Goal: Information Seeking & Learning: Learn about a topic

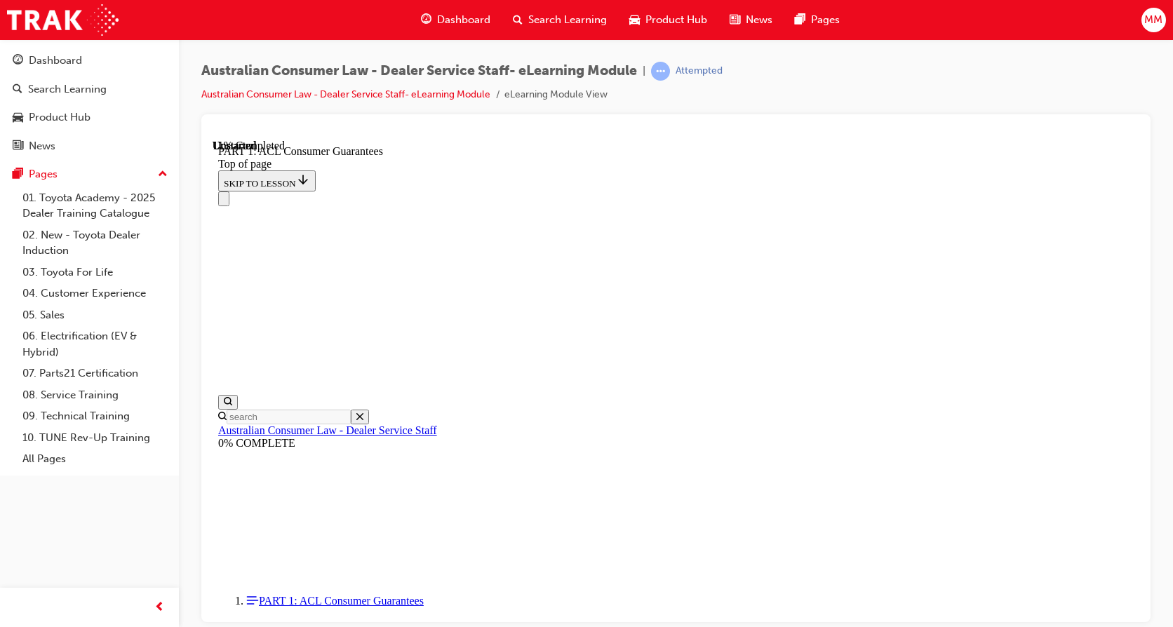
scroll to position [2336, 0]
click button "CONTINUE"
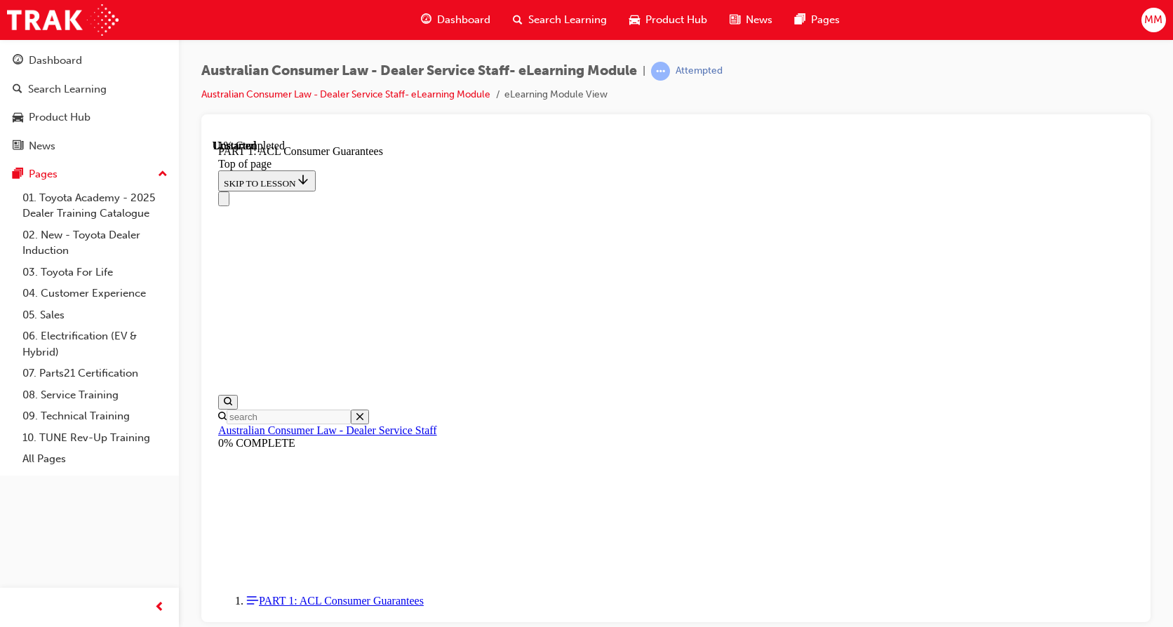
click button "CONTINUE"
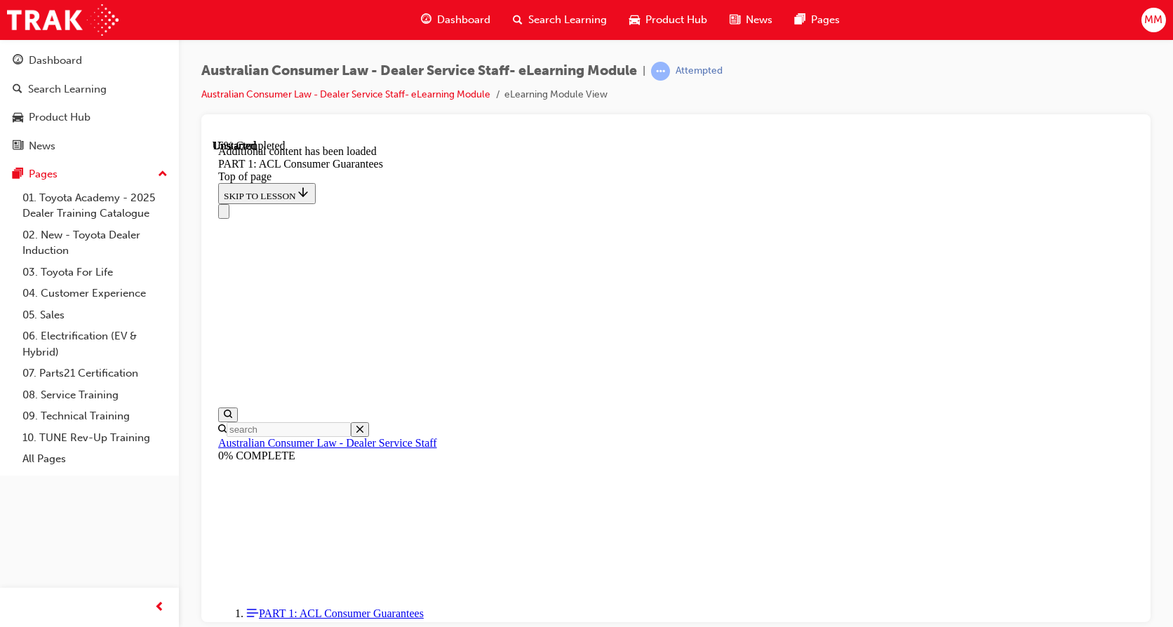
scroll to position [2670, 0]
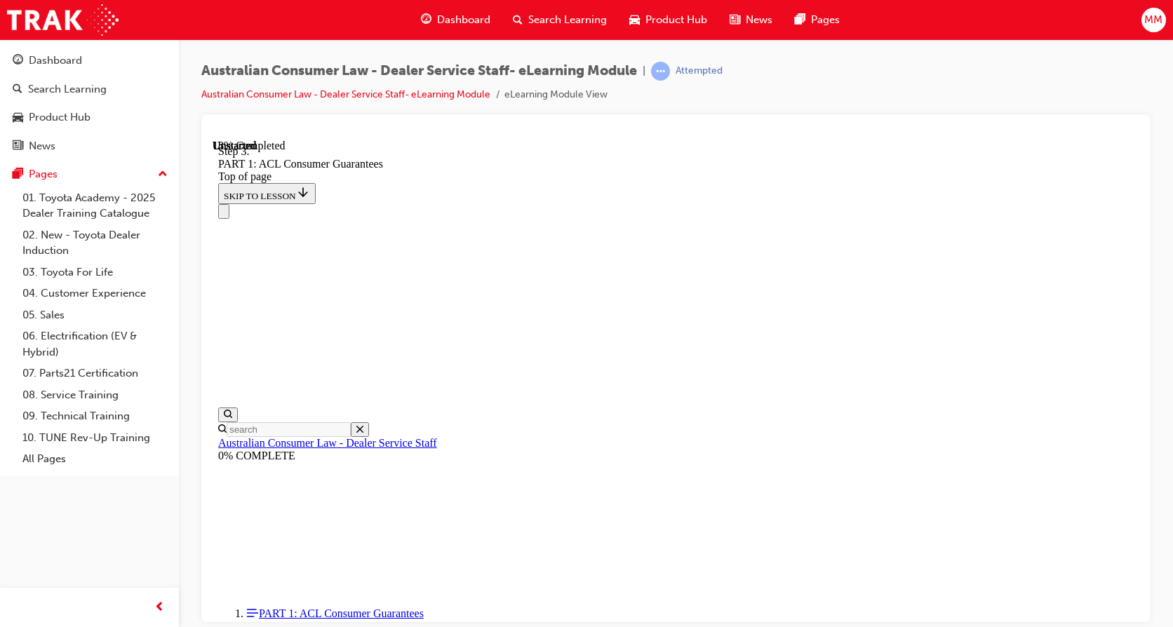
scroll to position [2670, 0]
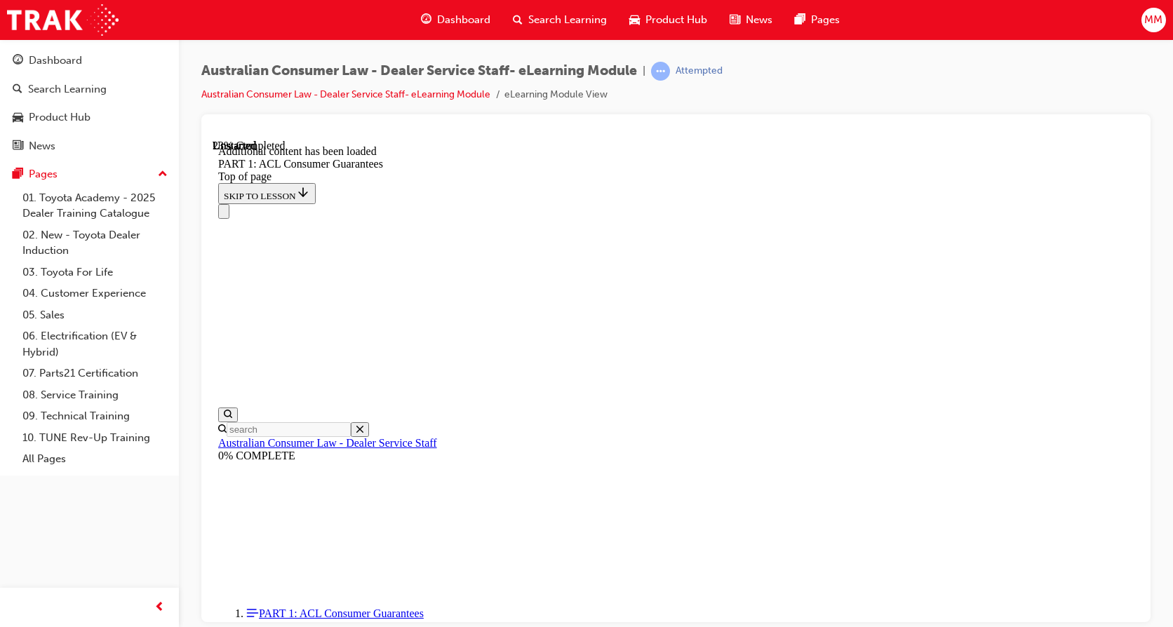
scroll to position [3534, 0]
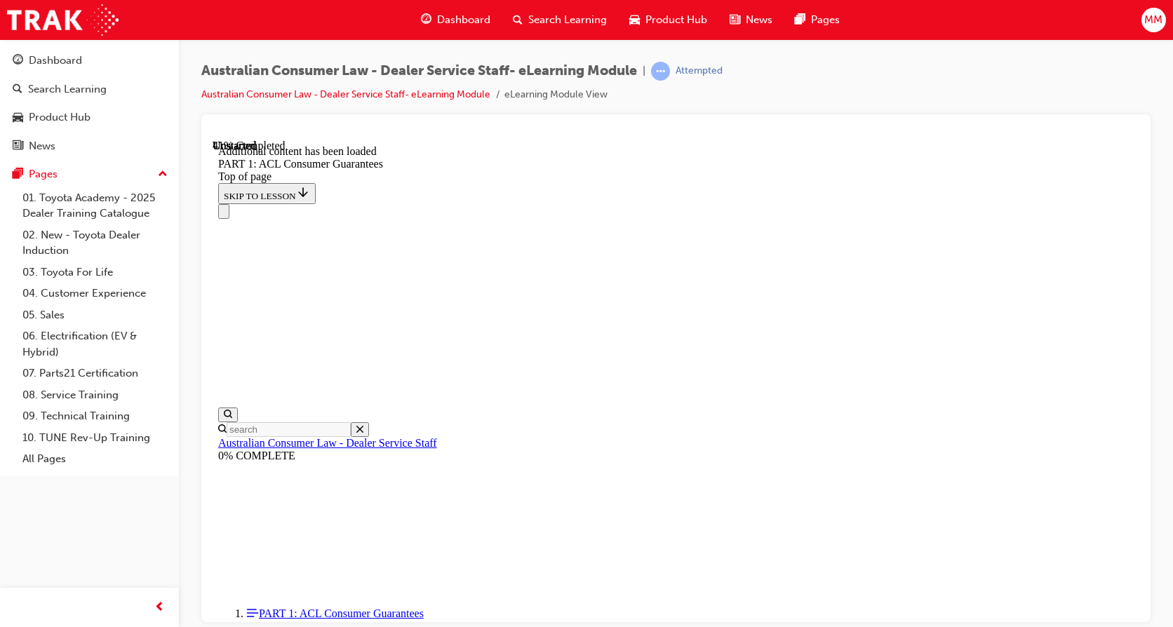
scroll to position [5398, 0]
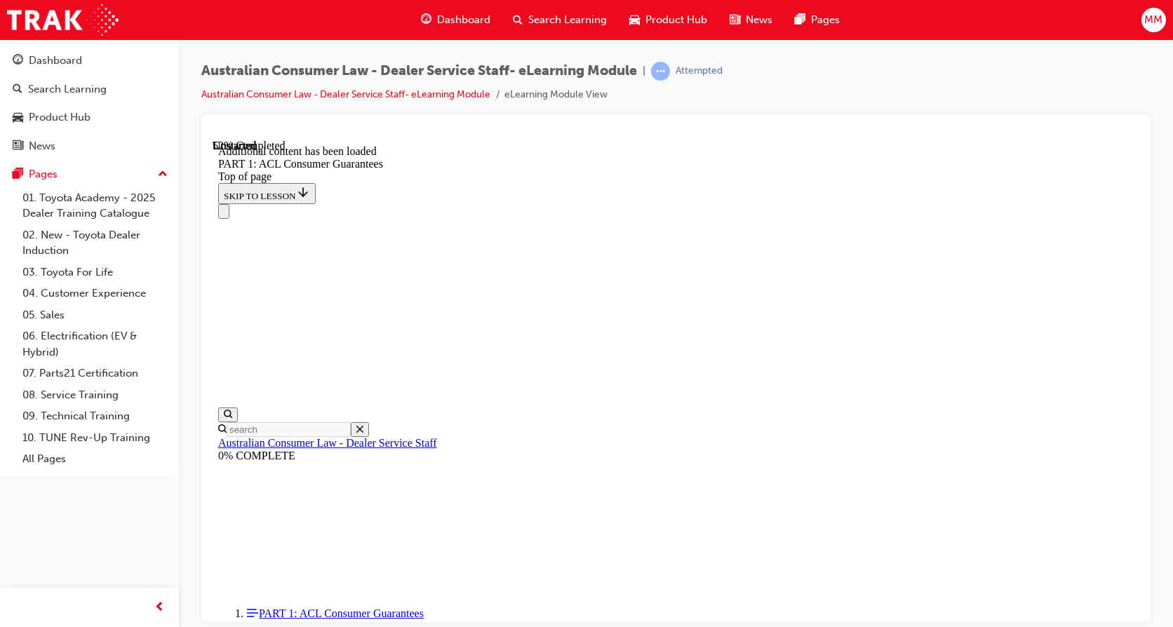
scroll to position [6245, 0]
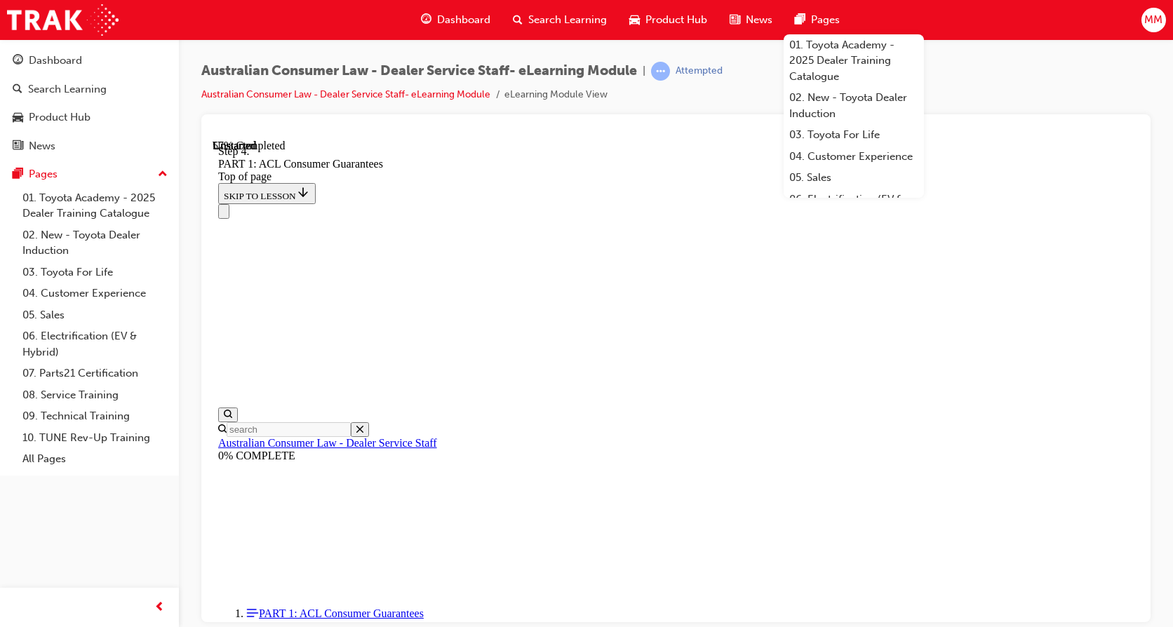
scroll to position [6813, 0]
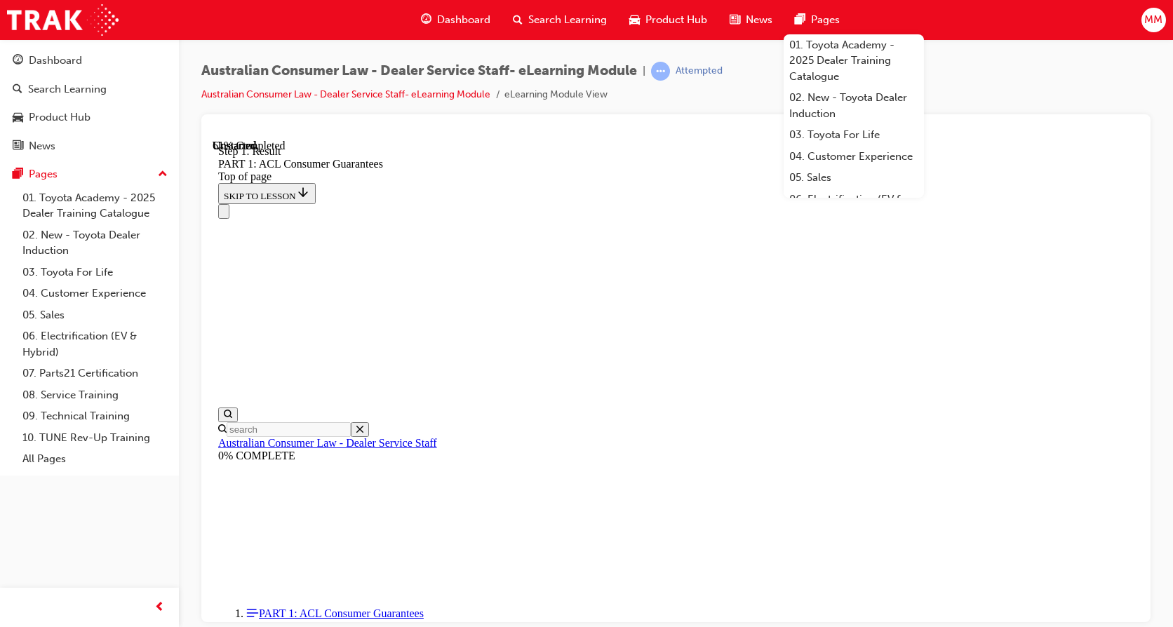
scroll to position [7984, 0]
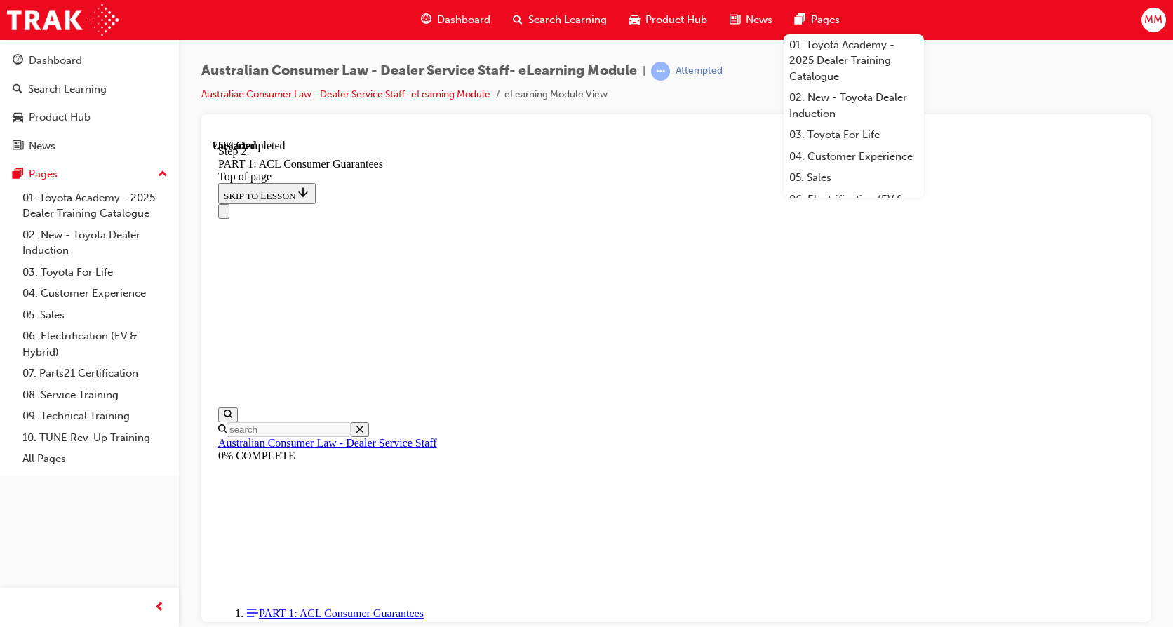
drag, startPoint x: 1070, startPoint y: 587, endPoint x: 878, endPoint y: 491, distance: 214.7
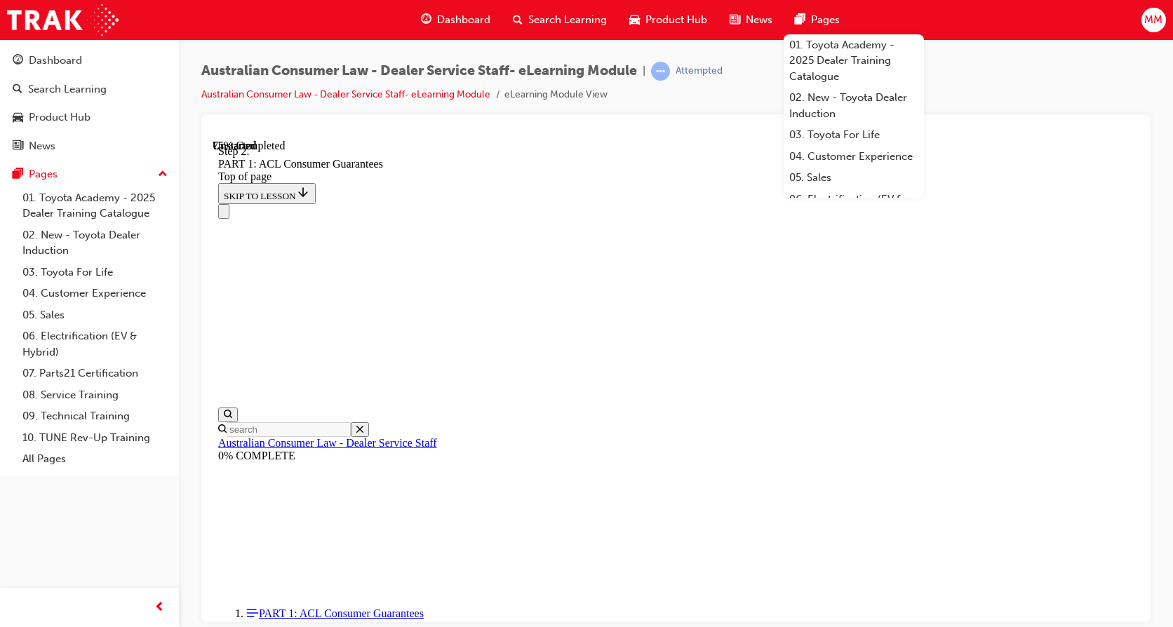
drag, startPoint x: 1046, startPoint y: 535, endPoint x: 790, endPoint y: 518, distance: 257.5
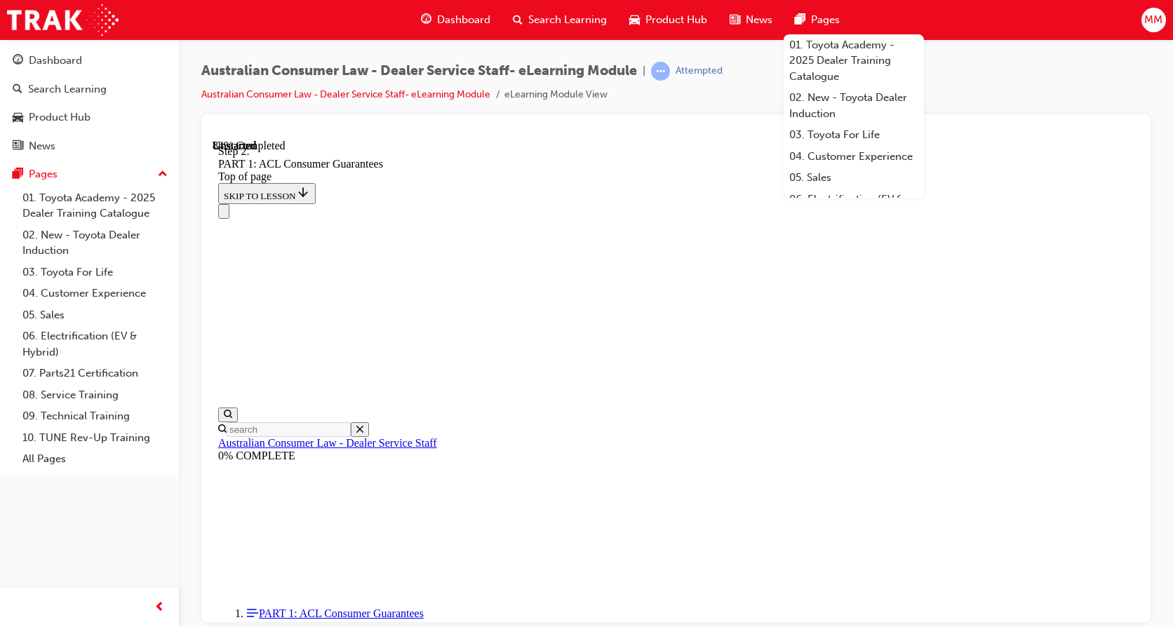
scroll to position [12194, 0]
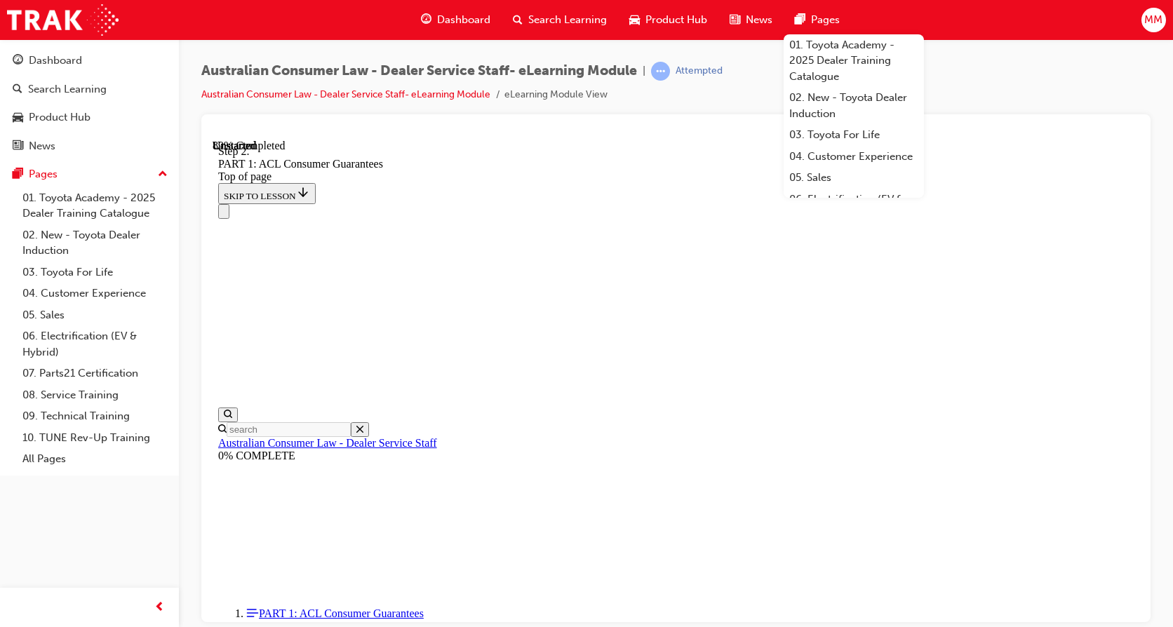
scroll to position [13733, 0]
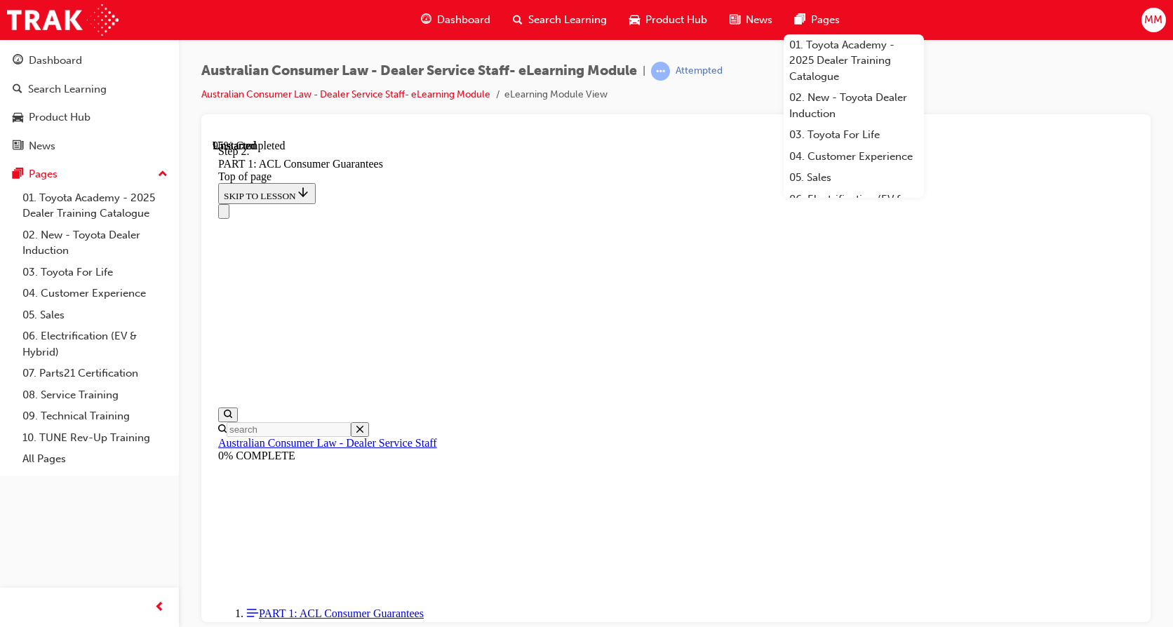
drag, startPoint x: 644, startPoint y: 441, endPoint x: 892, endPoint y: 364, distance: 259.5
drag, startPoint x: 686, startPoint y: 536, endPoint x: 919, endPoint y: 373, distance: 284.7
drag, startPoint x: 636, startPoint y: 530, endPoint x: 884, endPoint y: 284, distance: 348.9
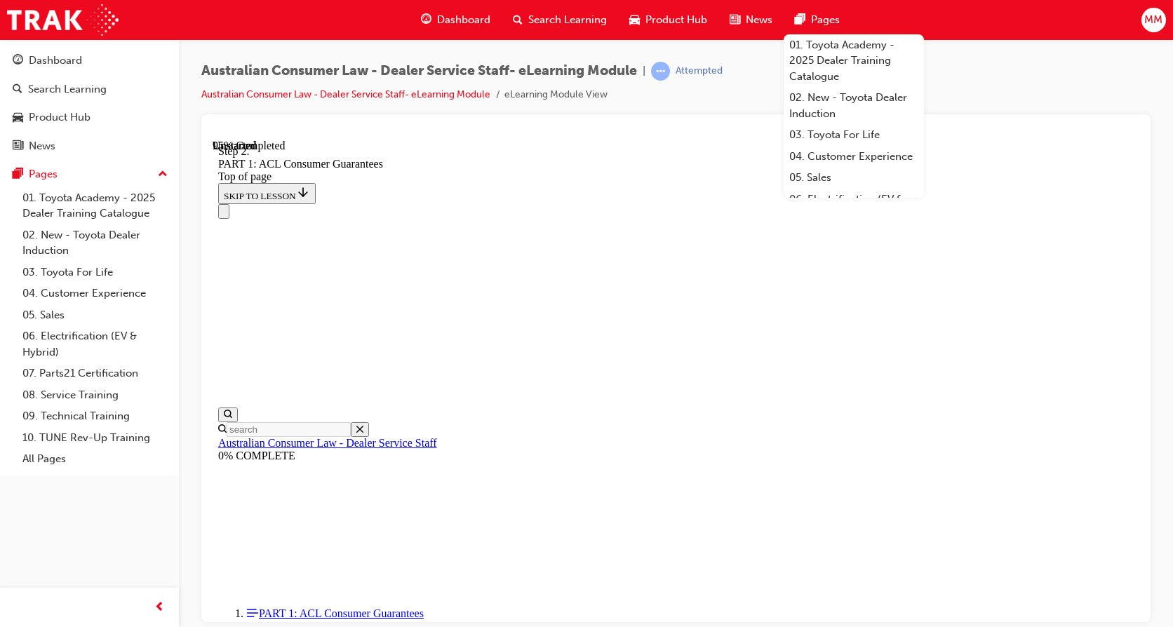
drag, startPoint x: 664, startPoint y: 551, endPoint x: 907, endPoint y: 229, distance: 403.3
drag, startPoint x: 685, startPoint y: 225, endPoint x: 895, endPoint y: 234, distance: 210.0
drag, startPoint x: 648, startPoint y: 215, endPoint x: 867, endPoint y: 216, distance: 219.7
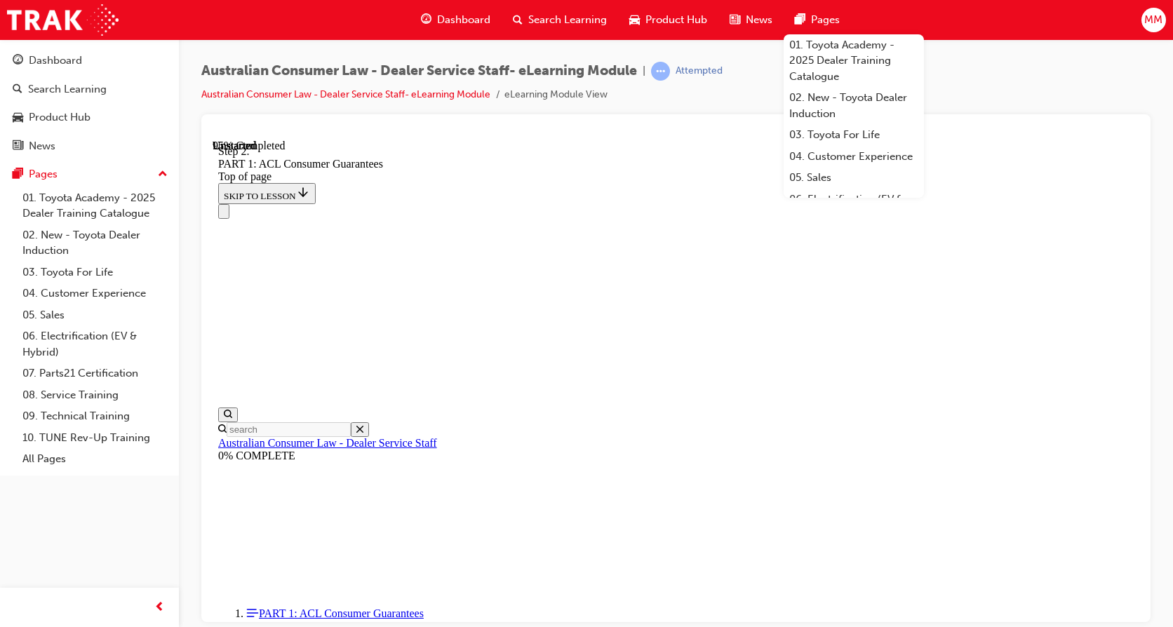
drag, startPoint x: 585, startPoint y: 311, endPoint x: 823, endPoint y: 315, distance: 238.0
drag, startPoint x: 631, startPoint y: 480, endPoint x: 688, endPoint y: 312, distance: 178.0
drag, startPoint x: 677, startPoint y: 474, endPoint x: 677, endPoint y: 326, distance: 148.1
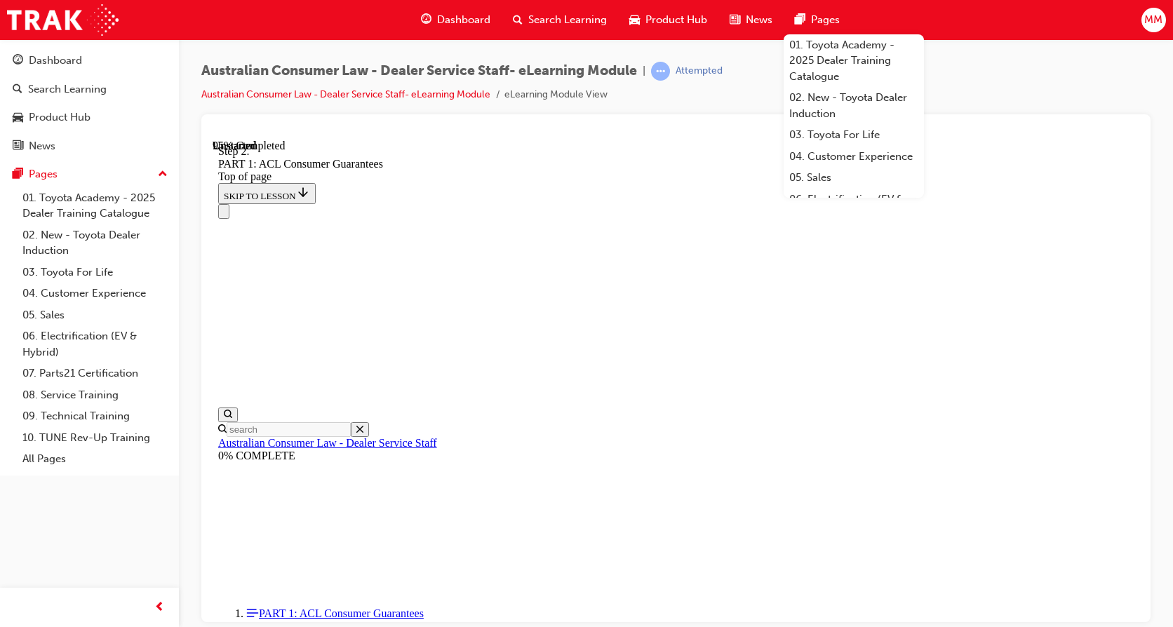
drag, startPoint x: 656, startPoint y: 559, endPoint x: 670, endPoint y: 457, distance: 103.4
drag, startPoint x: 665, startPoint y: 461, endPoint x: 639, endPoint y: 561, distance: 103.2
drag, startPoint x: 661, startPoint y: 465, endPoint x: 654, endPoint y: 548, distance: 83.1
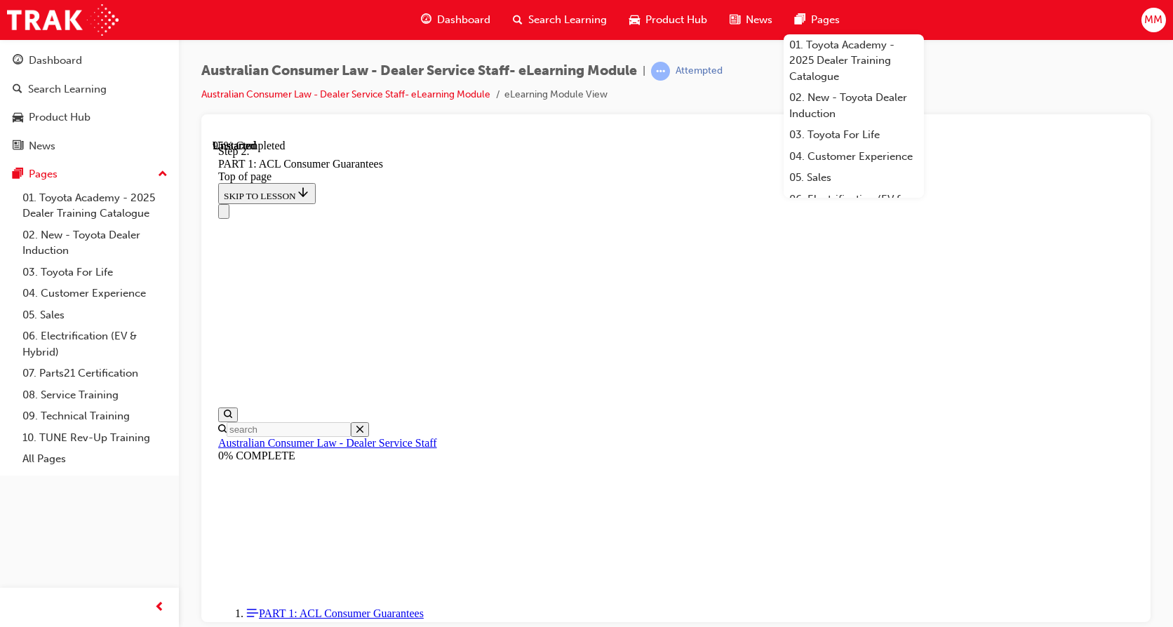
drag, startPoint x: 645, startPoint y: 559, endPoint x: 877, endPoint y: 471, distance: 248.3
drag, startPoint x: 691, startPoint y: 459, endPoint x: 940, endPoint y: 454, distance: 249.9
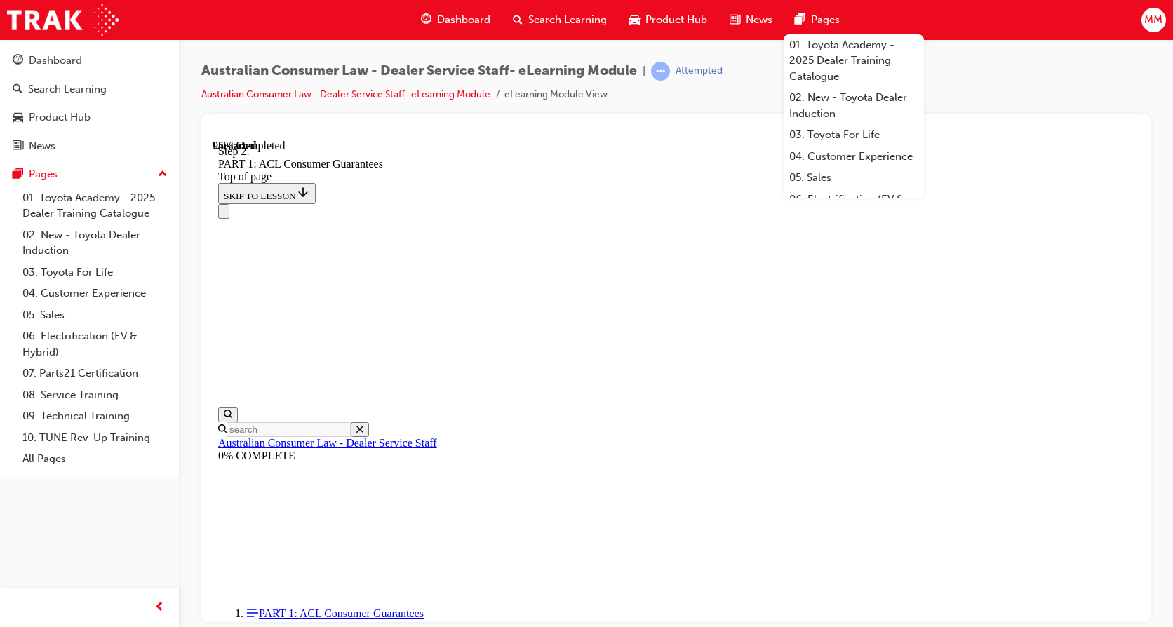
scroll to position [14786, 0]
drag, startPoint x: 608, startPoint y: 452, endPoint x: 841, endPoint y: 455, distance: 232.3
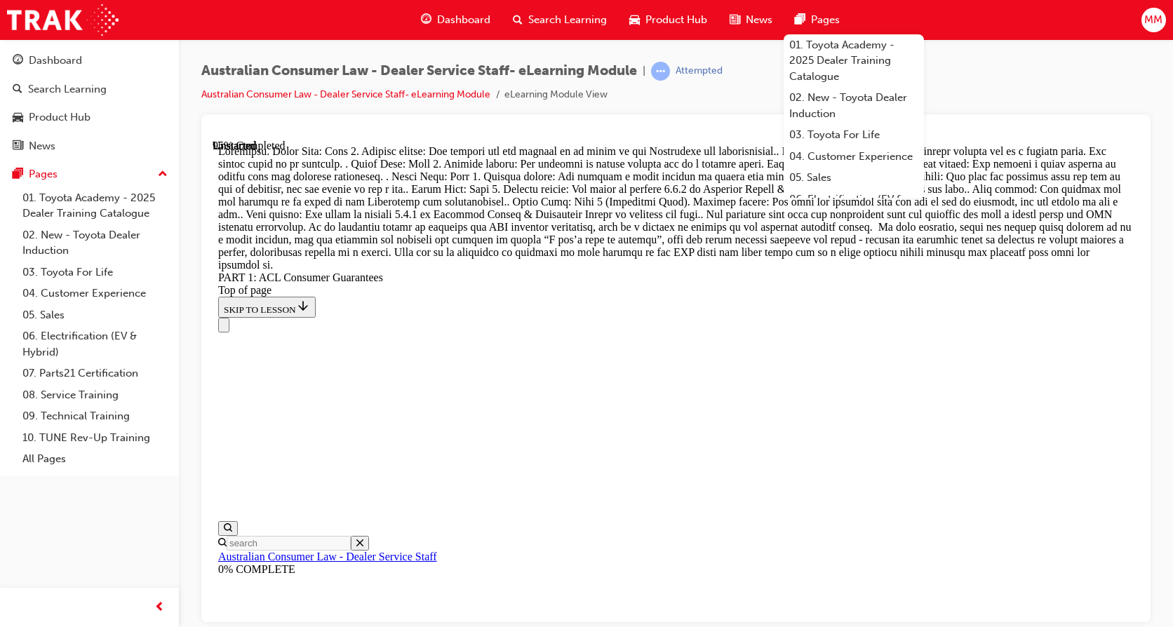
scroll to position [14856, 0]
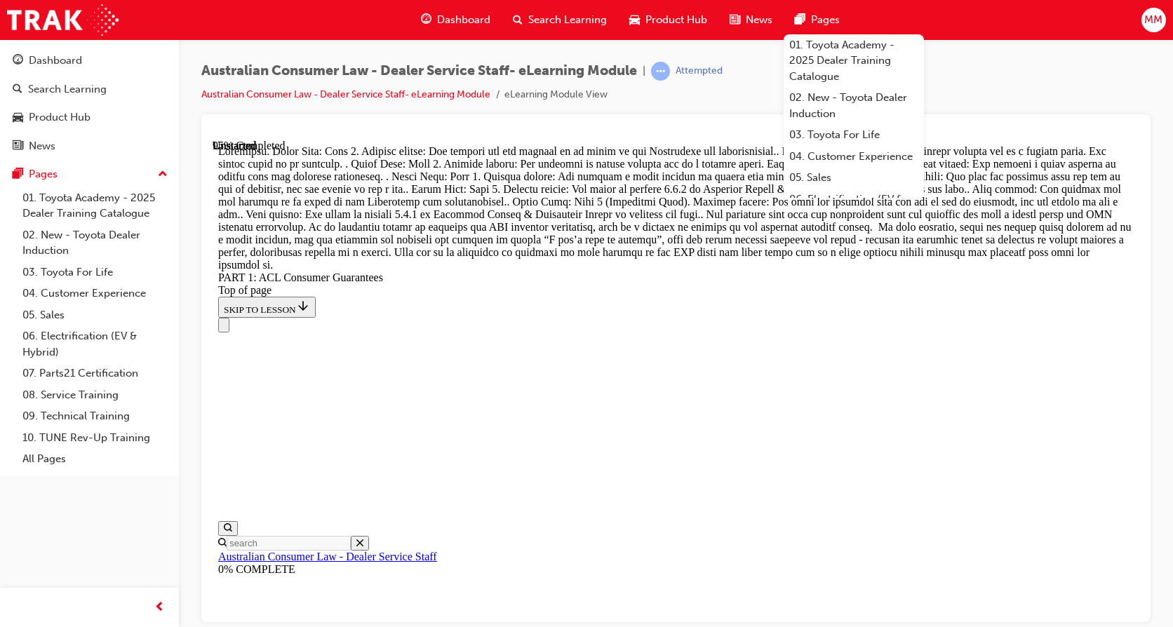
drag, startPoint x: 634, startPoint y: 503, endPoint x: 861, endPoint y: 329, distance: 286.4
drag, startPoint x: 650, startPoint y: 512, endPoint x: 896, endPoint y: 253, distance: 357.4
drag, startPoint x: 645, startPoint y: 509, endPoint x: 872, endPoint y: 336, distance: 284.9
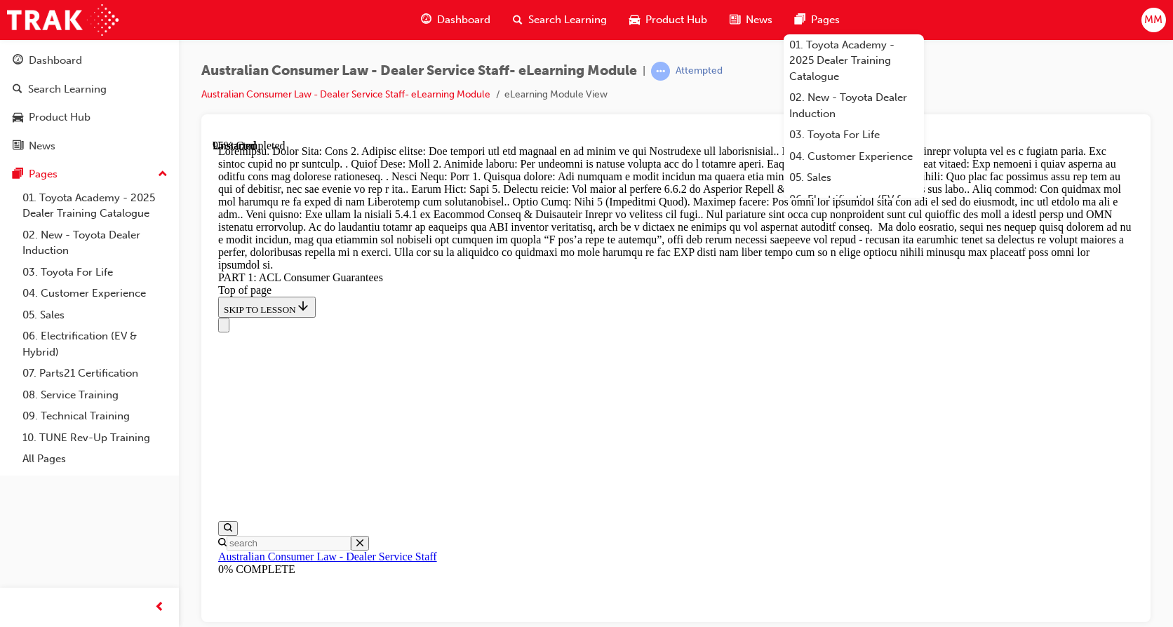
drag, startPoint x: 618, startPoint y: 499, endPoint x: 843, endPoint y: 417, distance: 239.1
drag, startPoint x: 646, startPoint y: 496, endPoint x: 878, endPoint y: 497, distance: 232.3
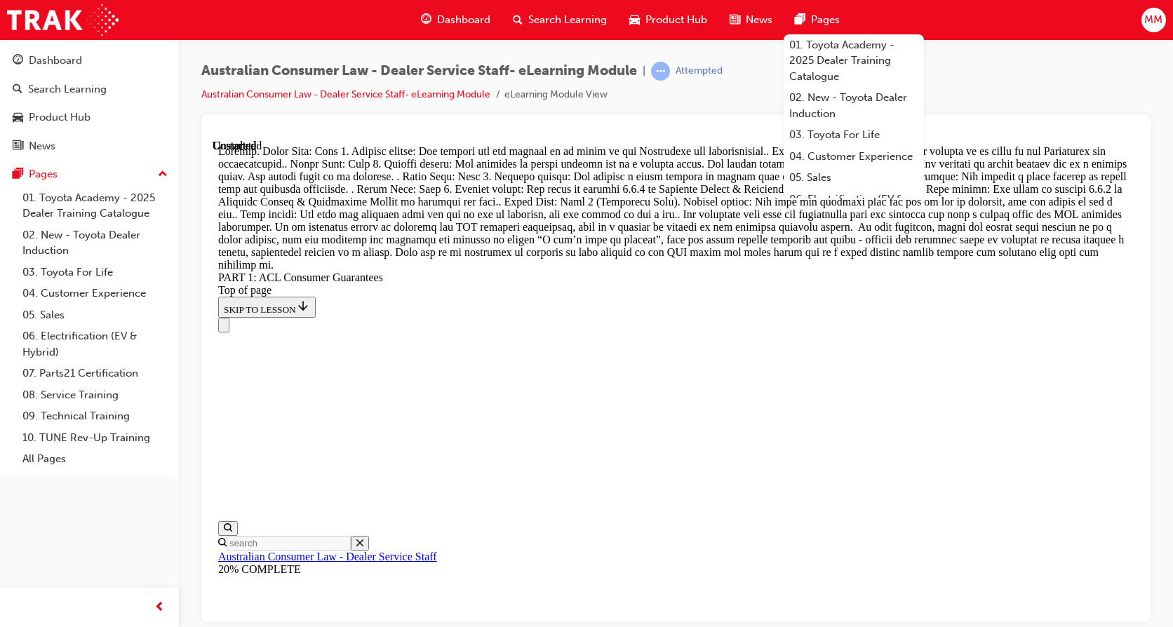
scroll to position [16123, 0]
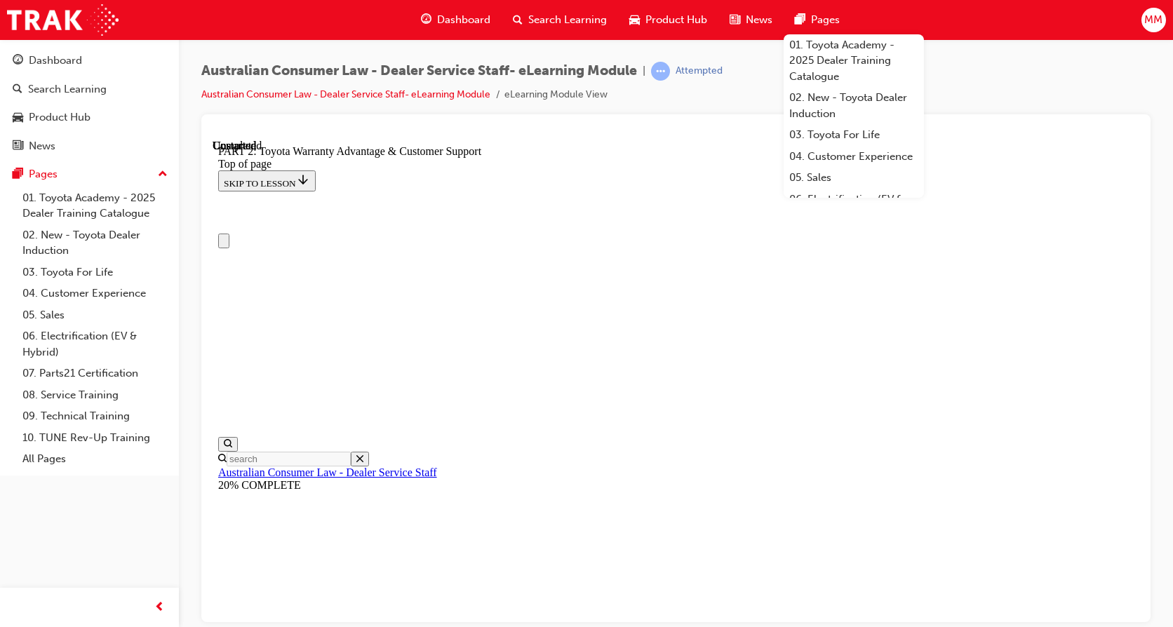
scroll to position [140, 0]
